Goal: Task Accomplishment & Management: Use online tool/utility

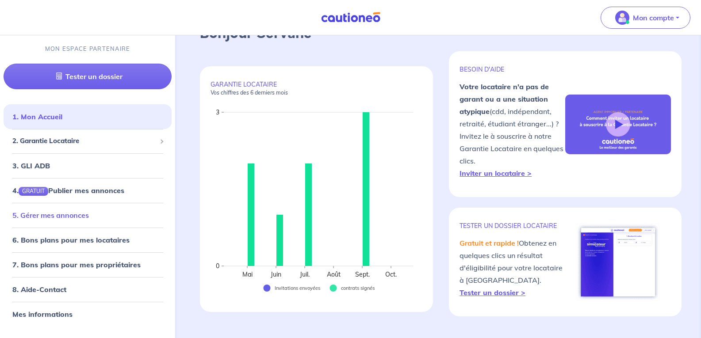
scroll to position [88, 0]
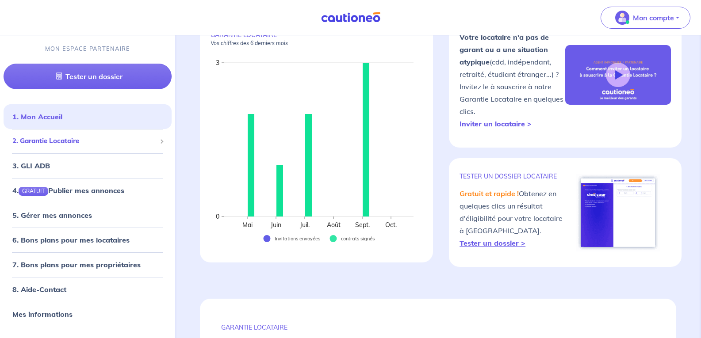
click at [31, 139] on span "2. Garantie Locataire" at bounding box center [84, 141] width 144 height 10
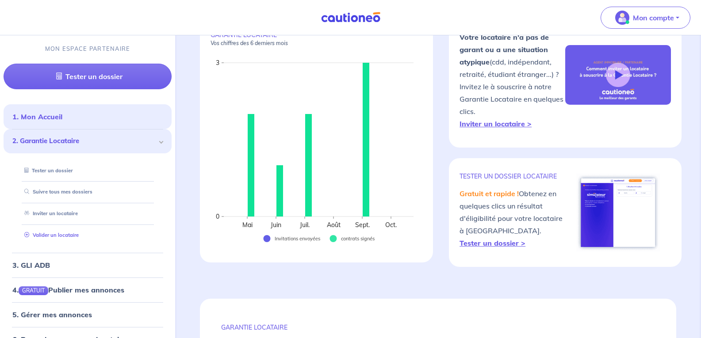
click at [45, 232] on link "Valider un locataire" at bounding box center [50, 235] width 58 height 6
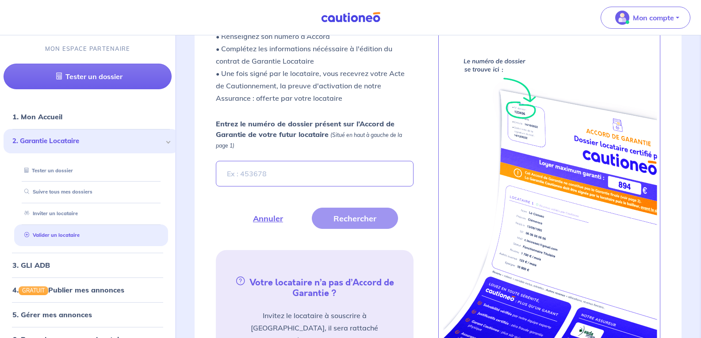
scroll to position [301, 0]
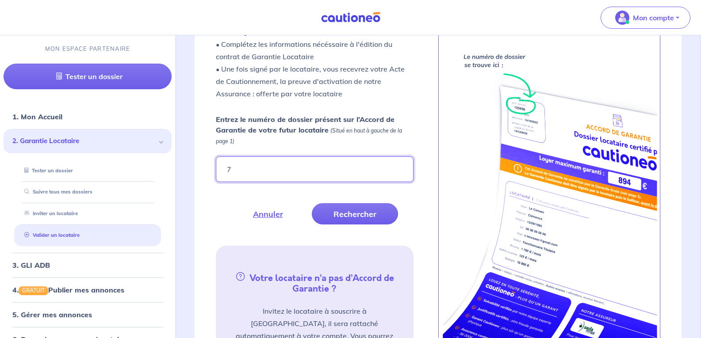
type input "7pjvLd"
click at [337, 210] on button "Rechercher" at bounding box center [355, 213] width 86 height 21
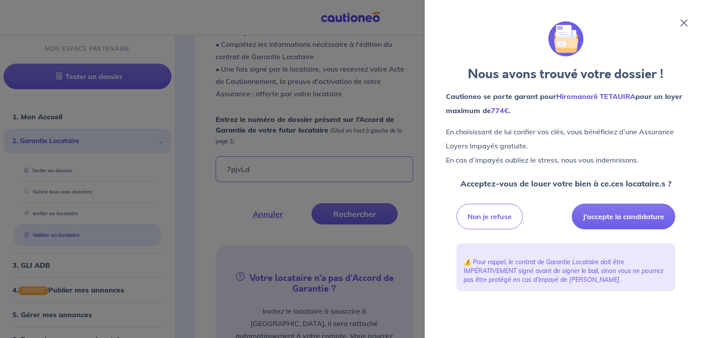
click at [686, 22] on icon at bounding box center [684, 22] width 7 height 7
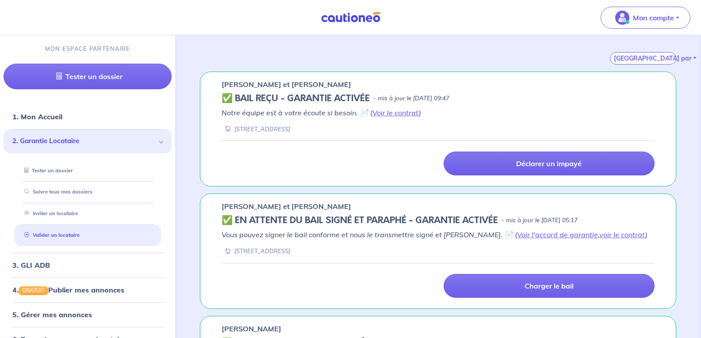
scroll to position [0, 0]
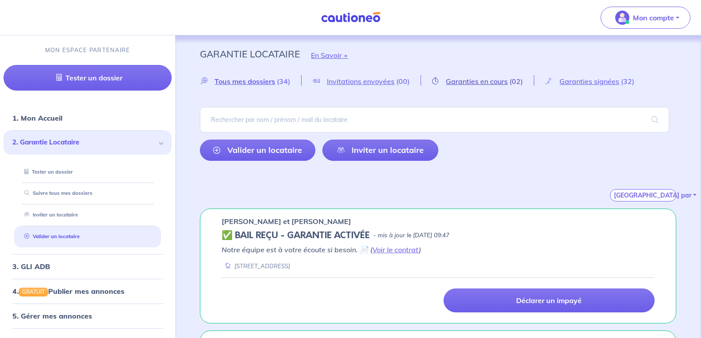
click at [487, 82] on span "Garanties en cours" at bounding box center [477, 81] width 62 height 9
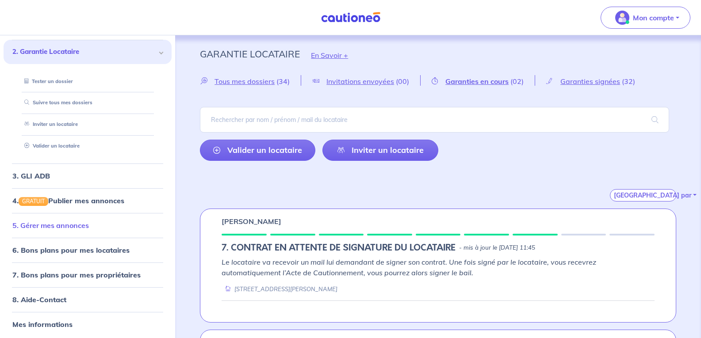
scroll to position [92, 0]
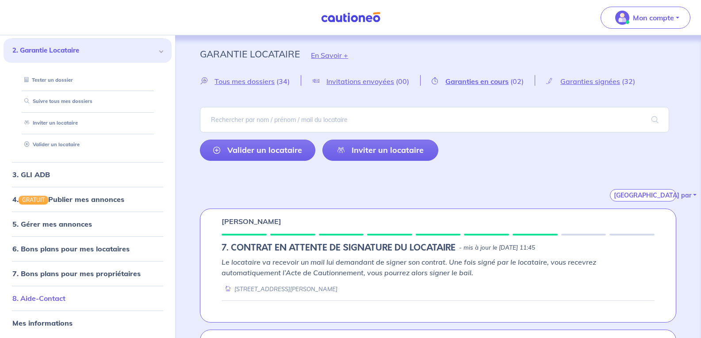
click at [54, 298] on link "8. Aide-Contact" at bounding box center [38, 298] width 53 height 9
click at [53, 294] on link "8. Aide-Contact" at bounding box center [38, 298] width 53 height 9
click at [265, 148] on link "Valider un locataire" at bounding box center [257, 150] width 115 height 21
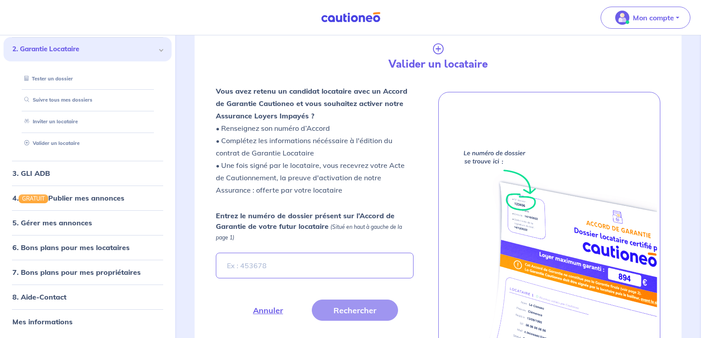
scroll to position [209, 0]
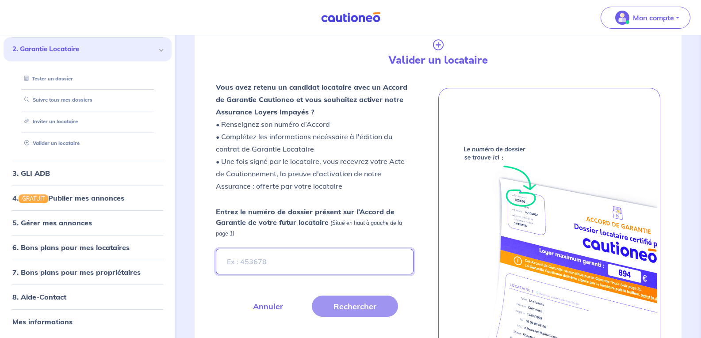
click at [254, 267] on input "Entrez le numéro de dossier présent sur l’Accord de Garantie de votre futur loc…" at bounding box center [314, 262] width 197 height 26
type input "7pjvLd"
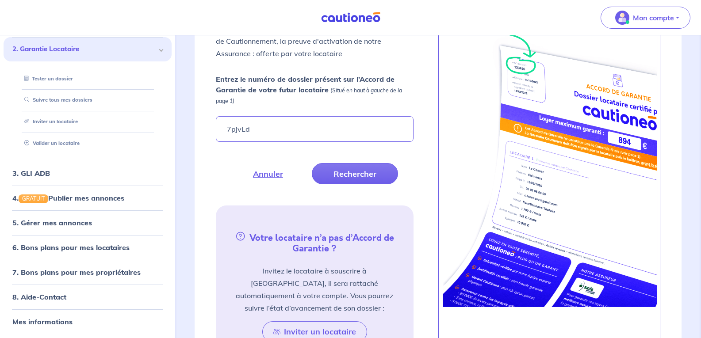
scroll to position [0, 0]
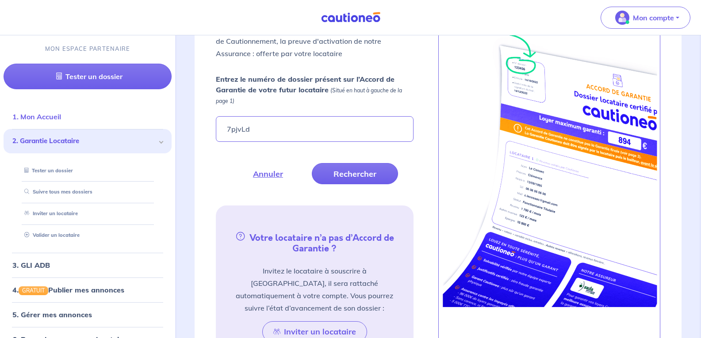
click at [37, 116] on link "1. Mon Accueil" at bounding box center [36, 116] width 49 height 9
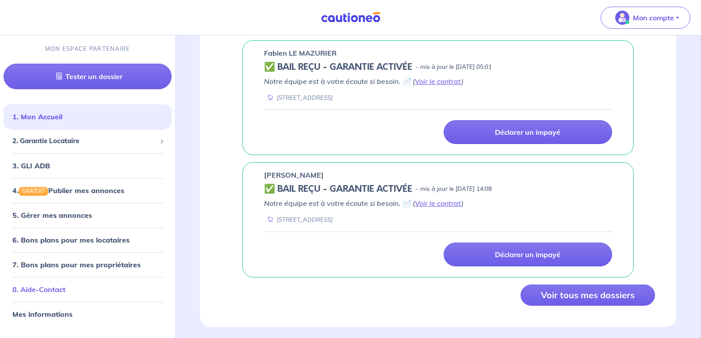
scroll to position [806, 0]
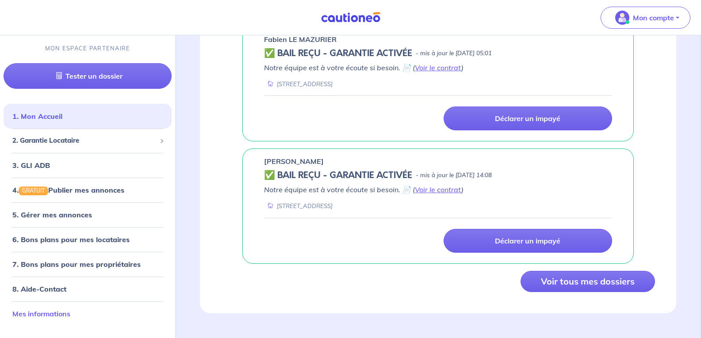
click at [50, 315] on link "Mes informations" at bounding box center [41, 313] width 58 height 9
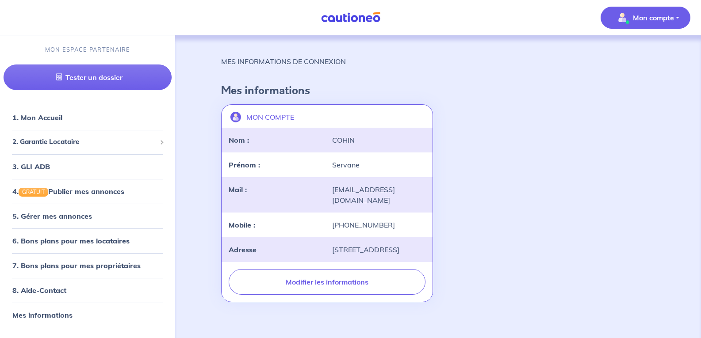
scroll to position [21, 0]
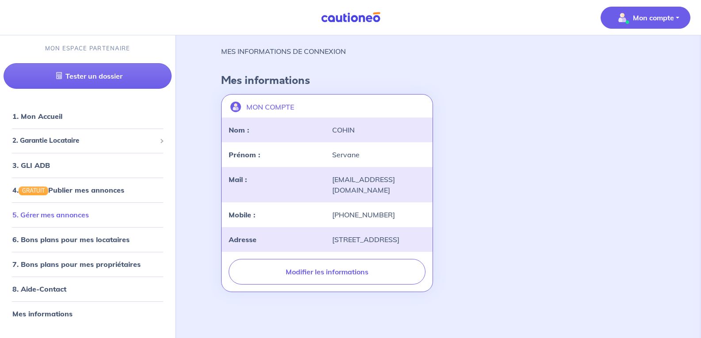
click at [50, 214] on link "5. Gérer mes annonces" at bounding box center [50, 214] width 76 height 9
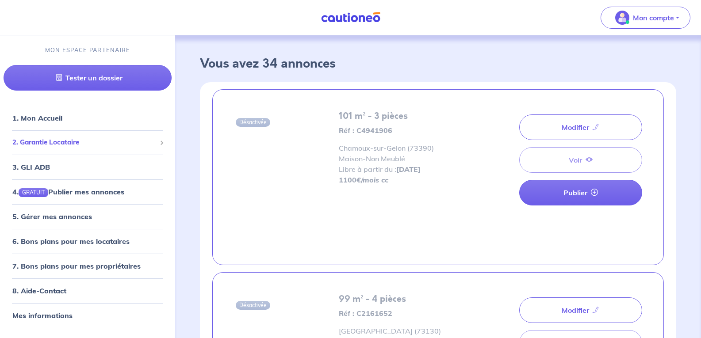
click at [42, 141] on span "2. Garantie Locataire" at bounding box center [84, 142] width 144 height 10
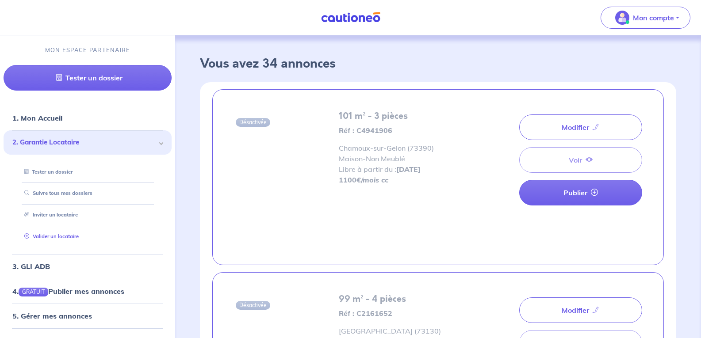
click at [48, 235] on link "Valider un locataire" at bounding box center [50, 236] width 58 height 6
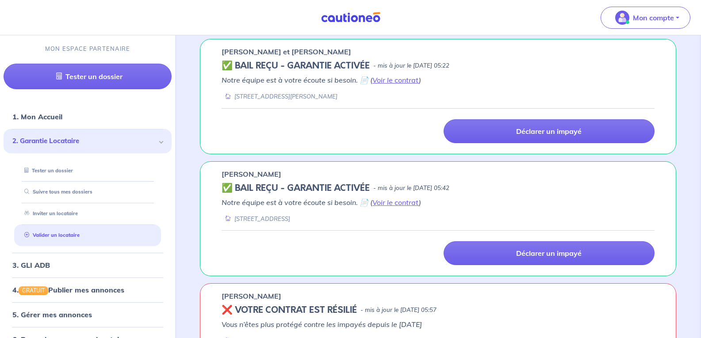
scroll to position [92, 0]
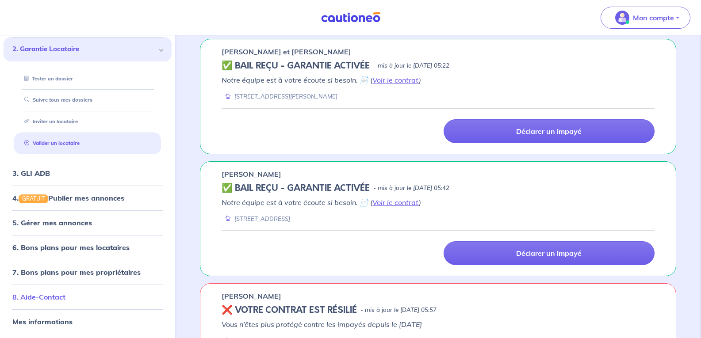
click at [34, 295] on link "8. Aide-Contact" at bounding box center [38, 297] width 53 height 9
